Goal: Task Accomplishment & Management: Manage account settings

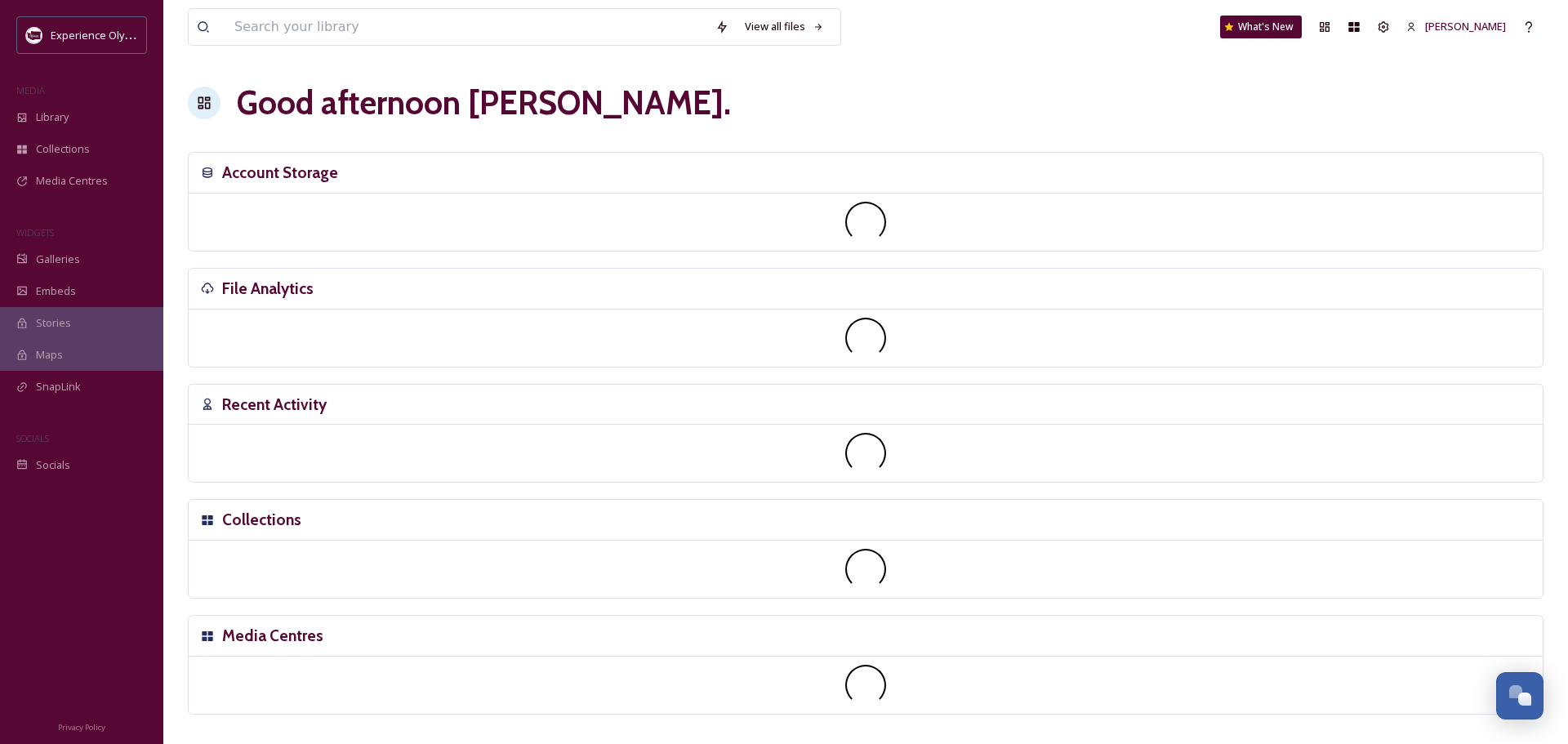
scroll to position [7314, 0]
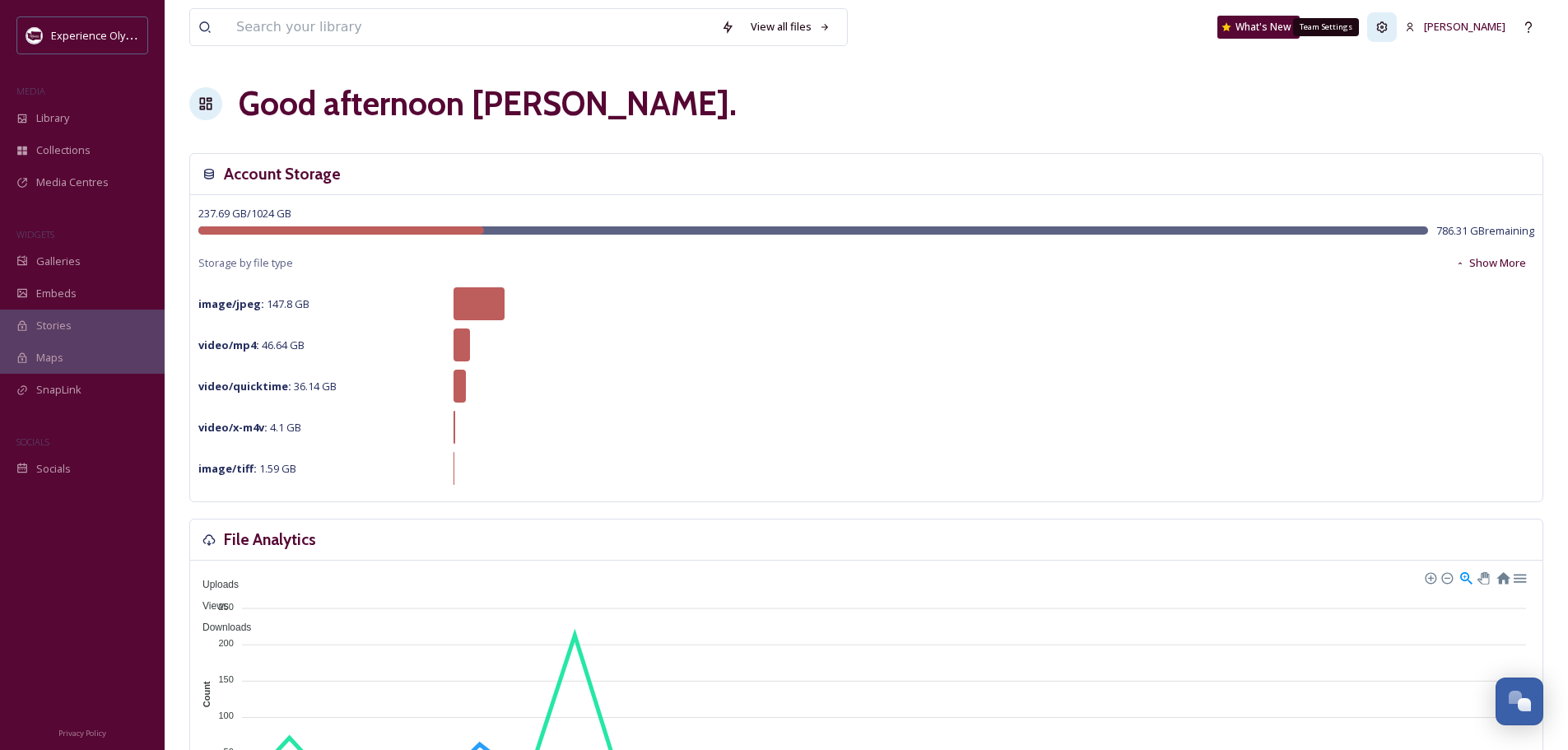
click at [1397, 28] on div "Team Settings" at bounding box center [1381, 26] width 29 height 29
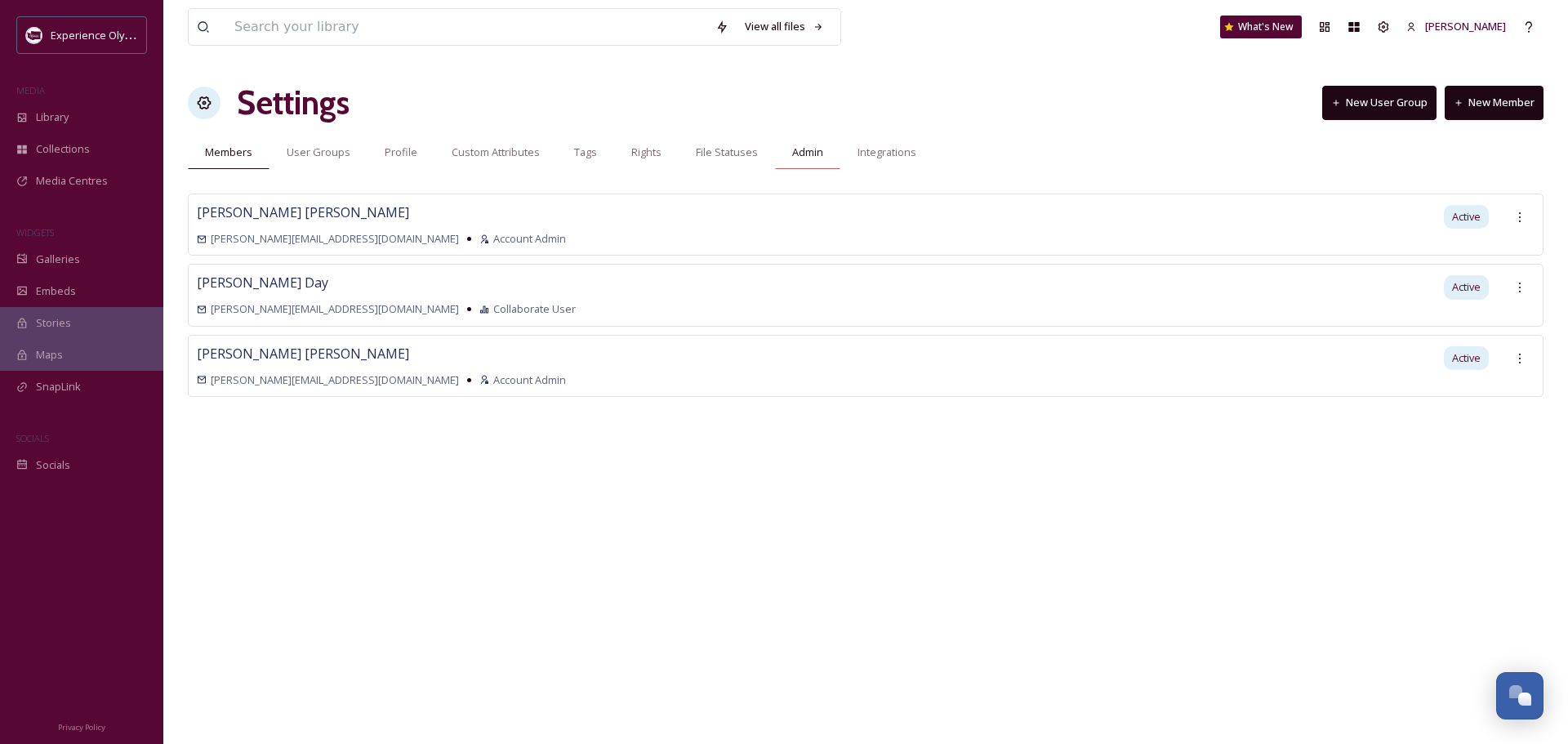
click at [799, 156] on span "Admin" at bounding box center [807, 152] width 31 height 16
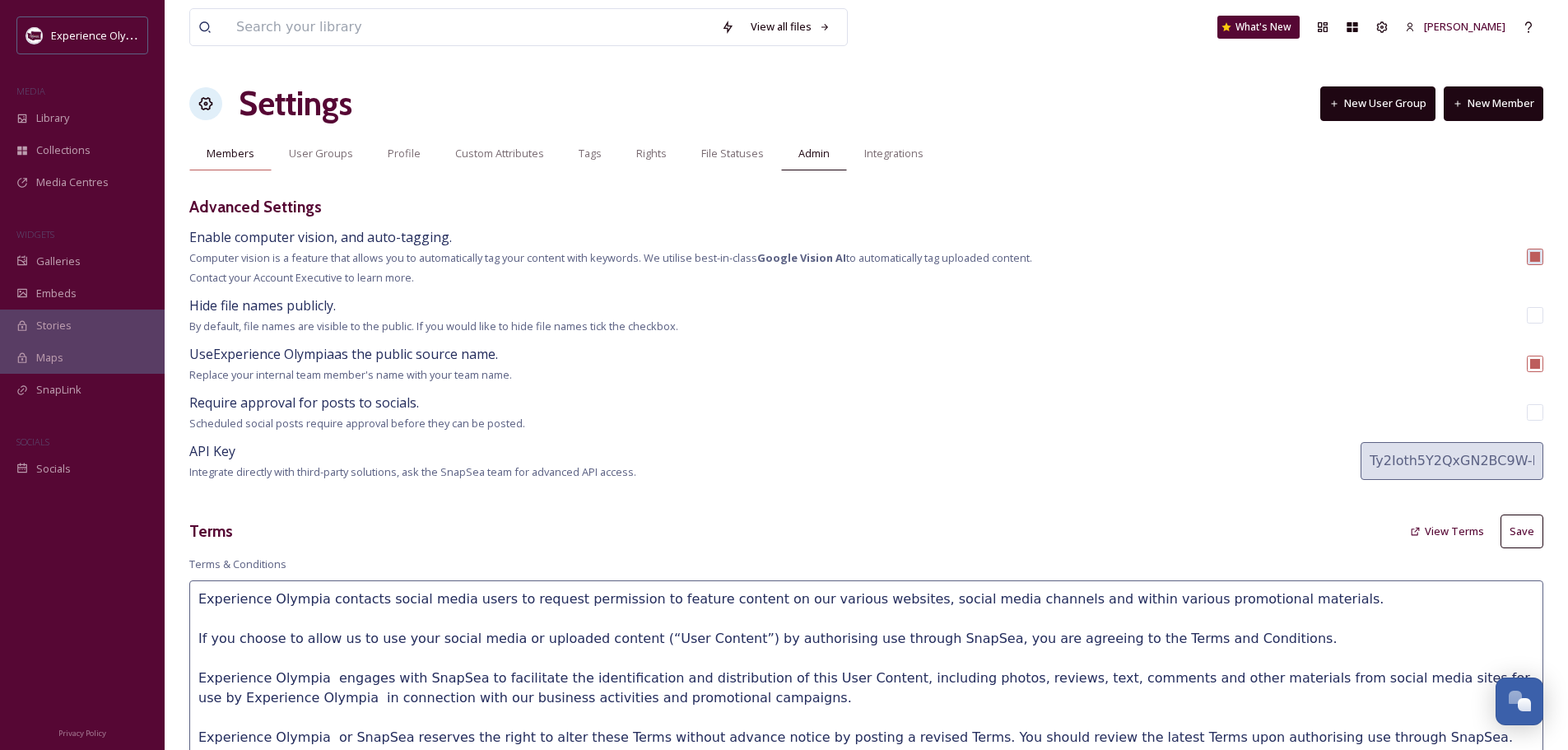
click at [219, 155] on span "Members" at bounding box center [230, 153] width 48 height 16
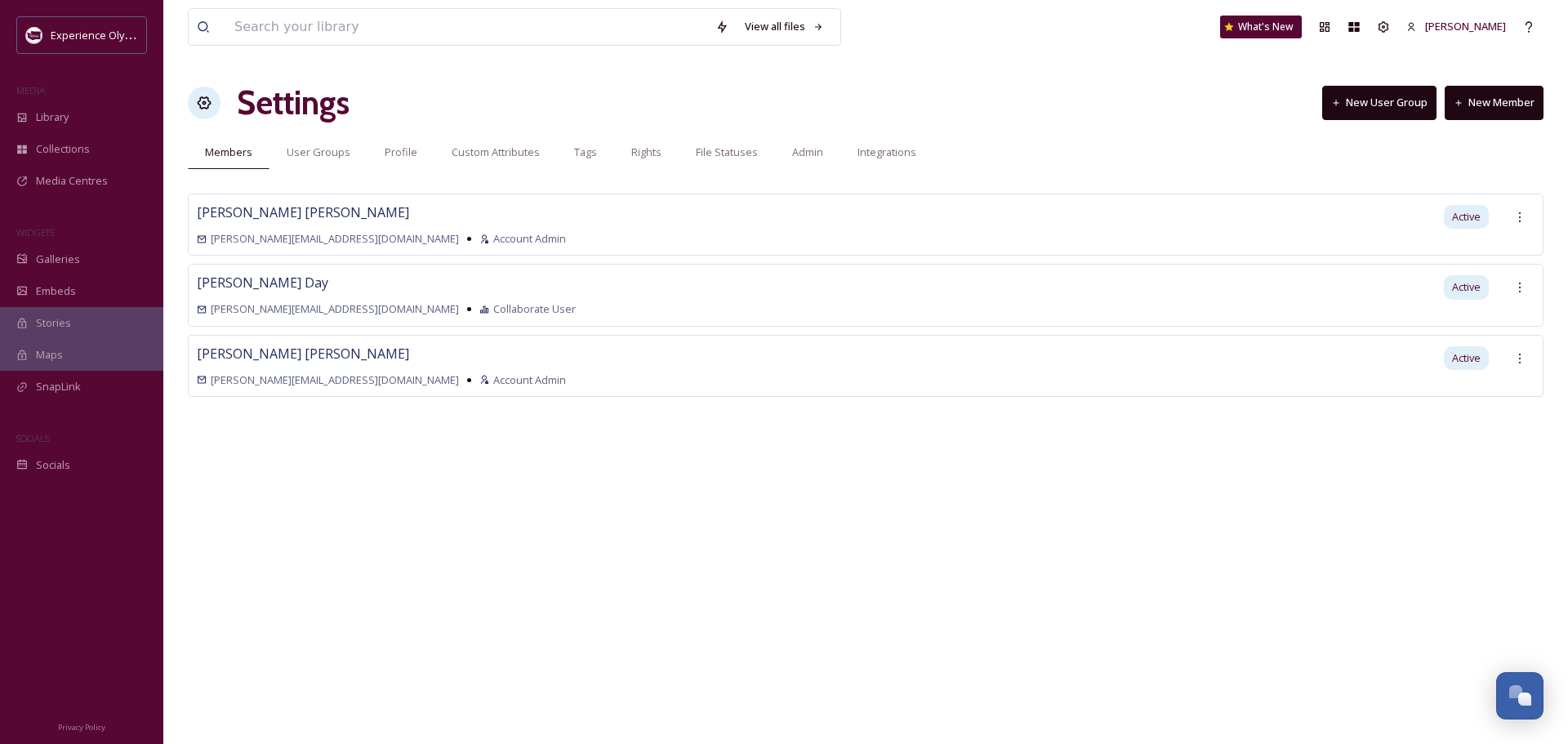
click at [1471, 102] on button "New Member" at bounding box center [1494, 103] width 99 height 34
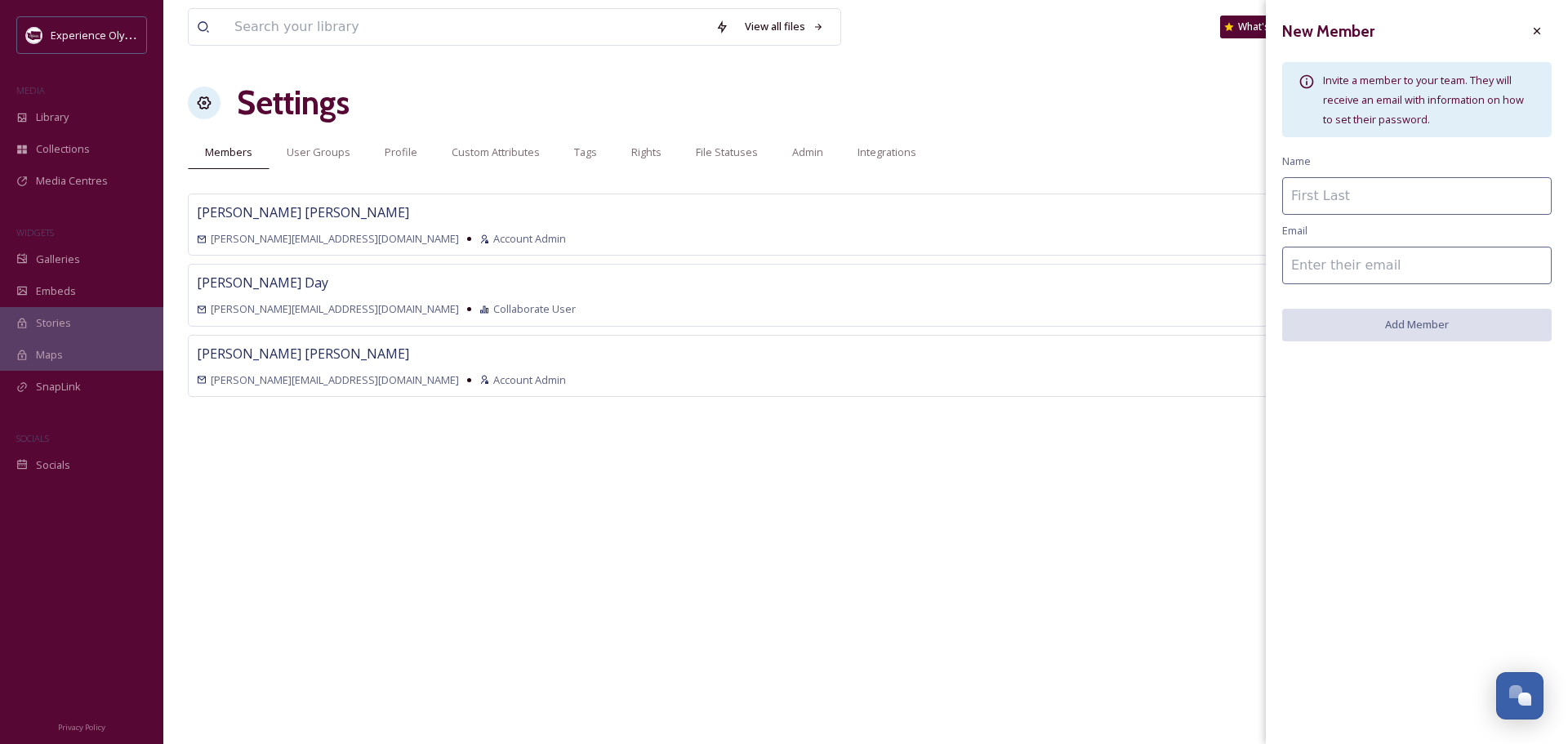
click at [1310, 186] on input at bounding box center [1417, 196] width 270 height 37
type input "[PERSON_NAME]"
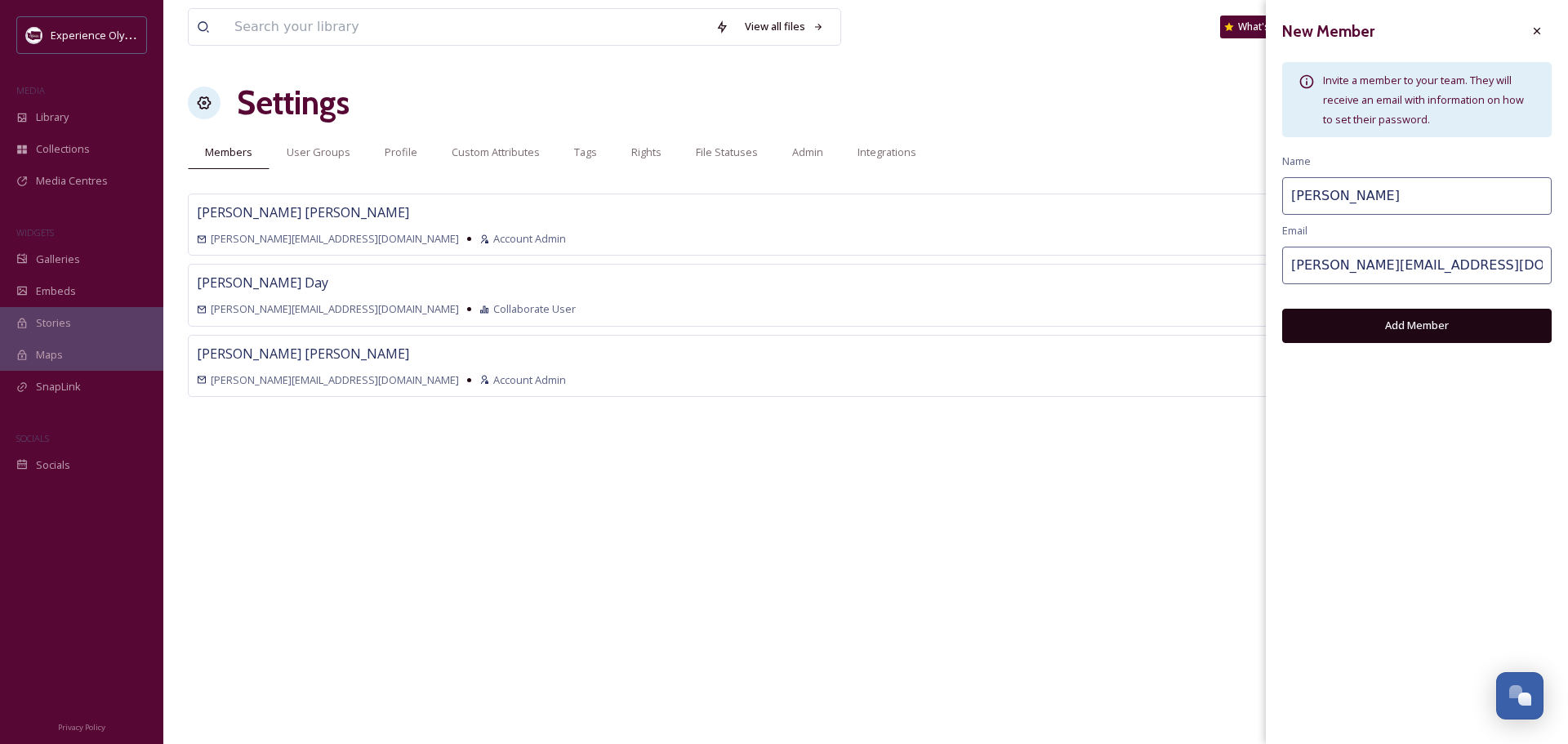
type input "[PERSON_NAME][EMAIL_ADDRESS][DOMAIN_NAME]"
click at [1386, 311] on button "Add Member" at bounding box center [1417, 326] width 270 height 34
